Goal: Obtain resource: Obtain resource

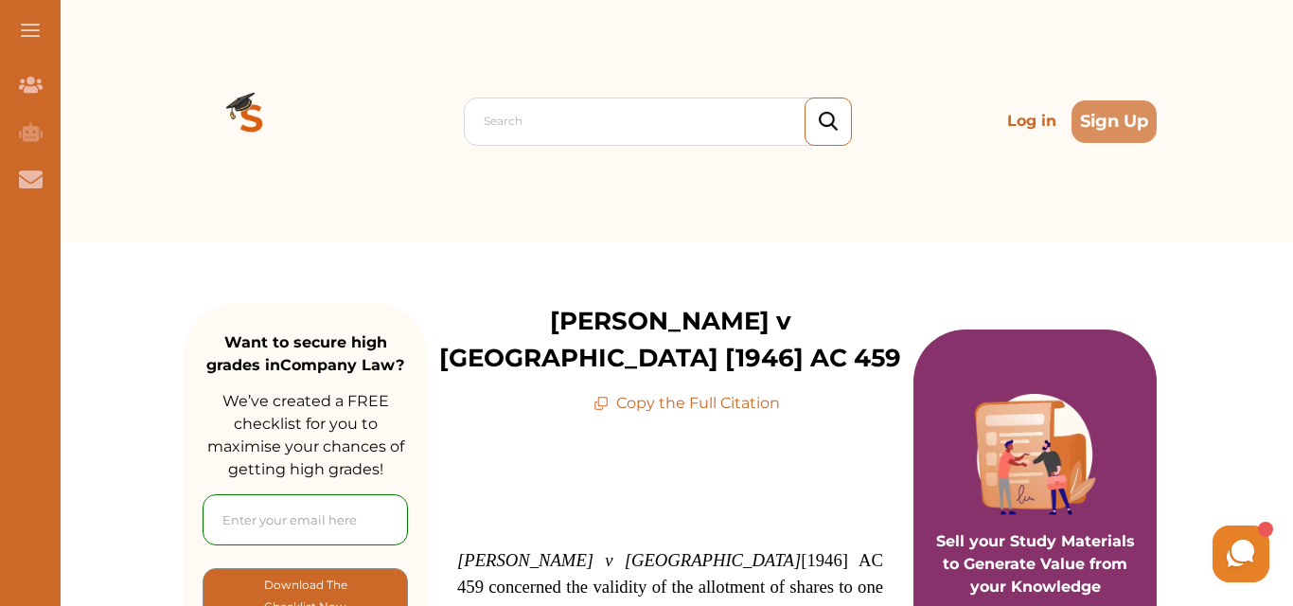
click at [671, 392] on p "Copy the Full Citation" at bounding box center [687, 403] width 187 height 23
click at [600, 396] on icon at bounding box center [601, 403] width 15 height 15
click at [599, 397] on icon at bounding box center [602, 401] width 9 height 9
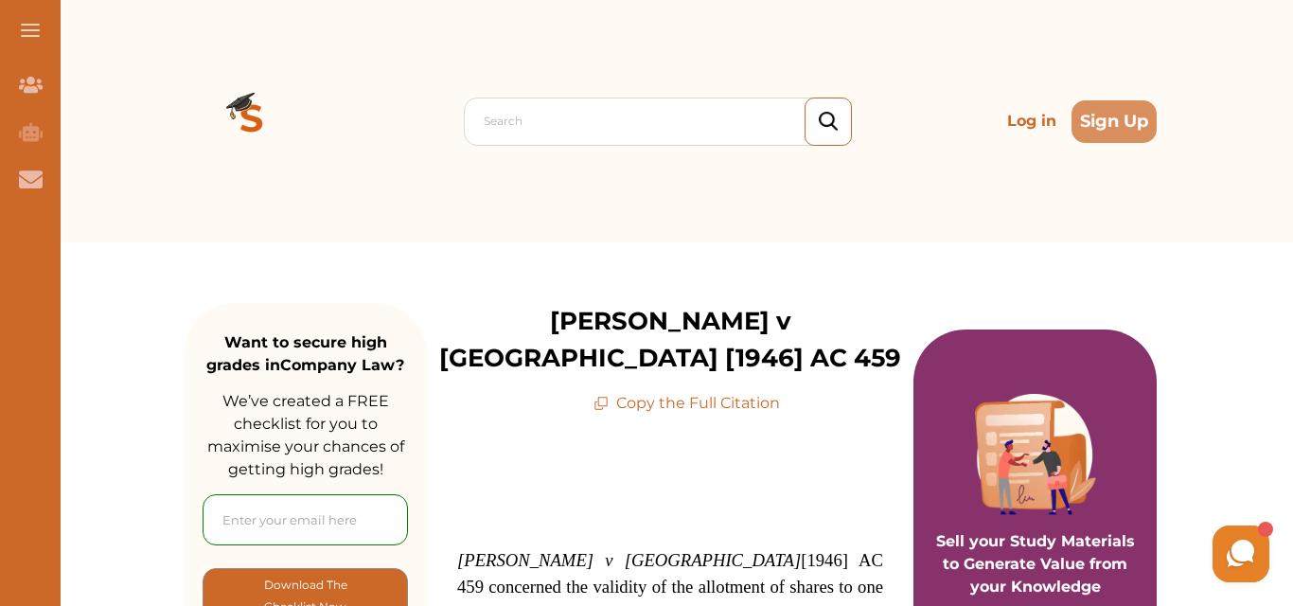
click at [599, 397] on icon at bounding box center [602, 401] width 9 height 9
